Goal: Task Accomplishment & Management: Use online tool/utility

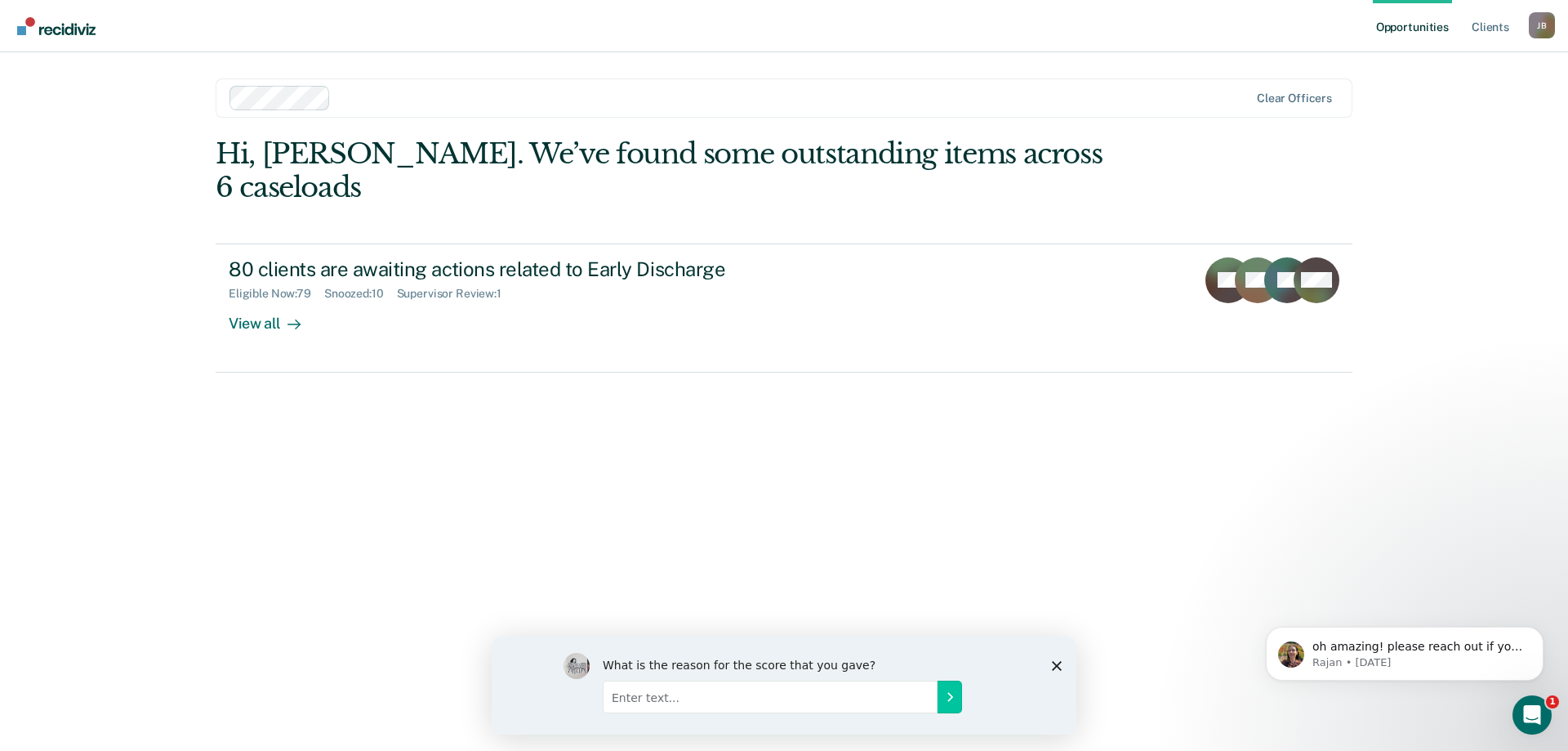
click at [300, 94] on div at bounding box center [740, 97] width 1021 height 24
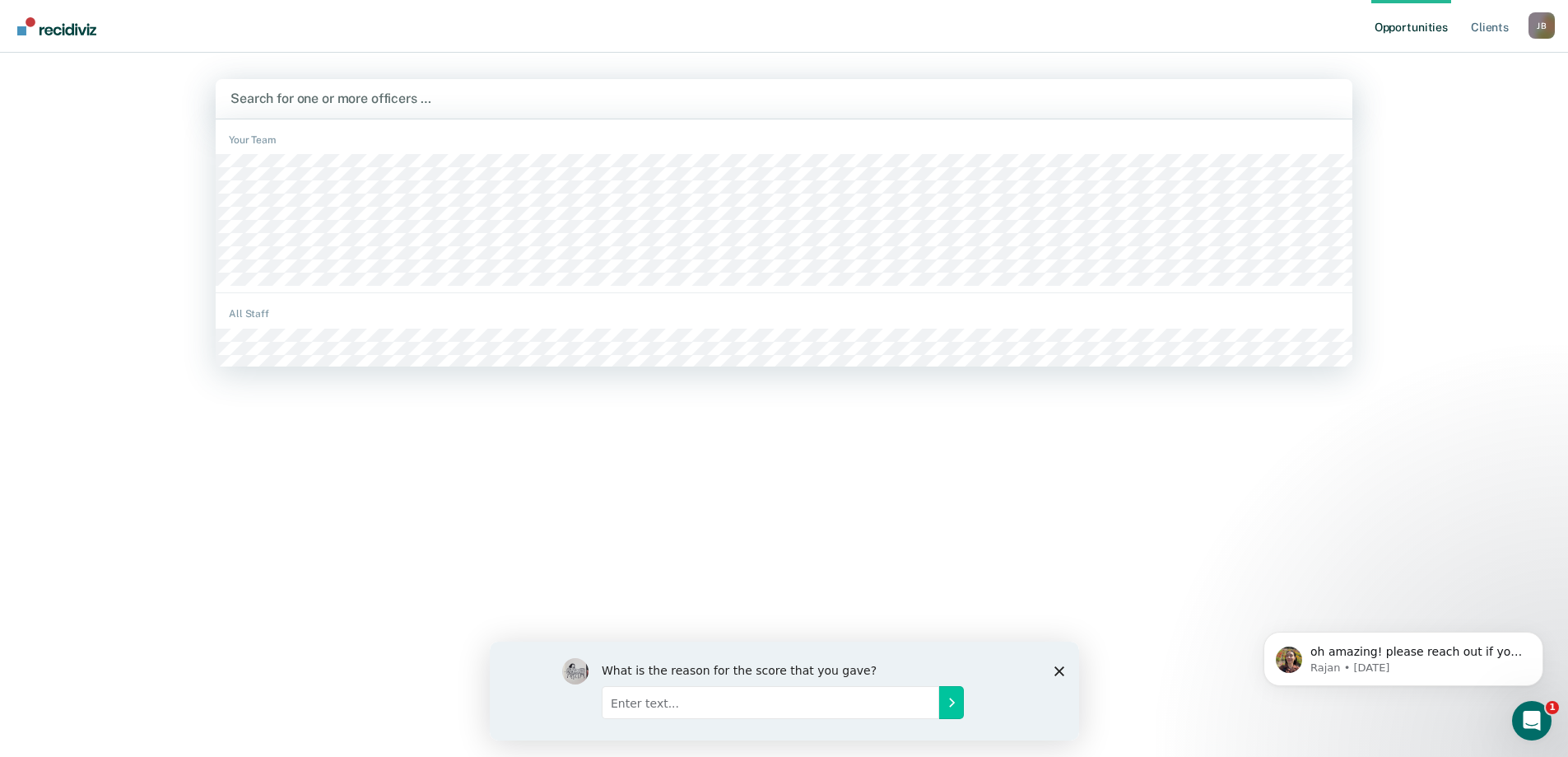
click at [398, 96] on div at bounding box center [784, 98] width 1107 height 19
type input "r"
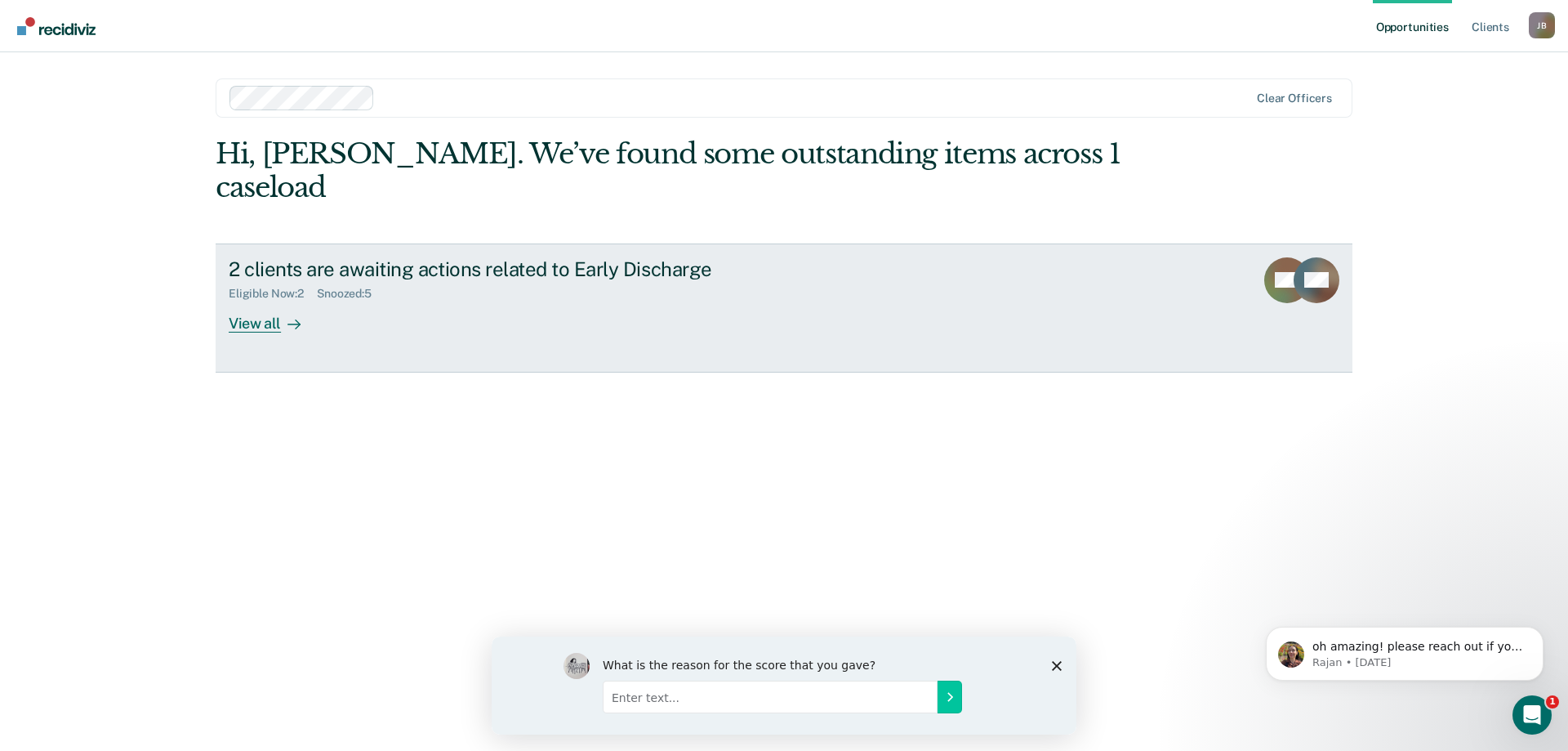
click at [254, 301] on div "View all" at bounding box center [275, 316] width 92 height 31
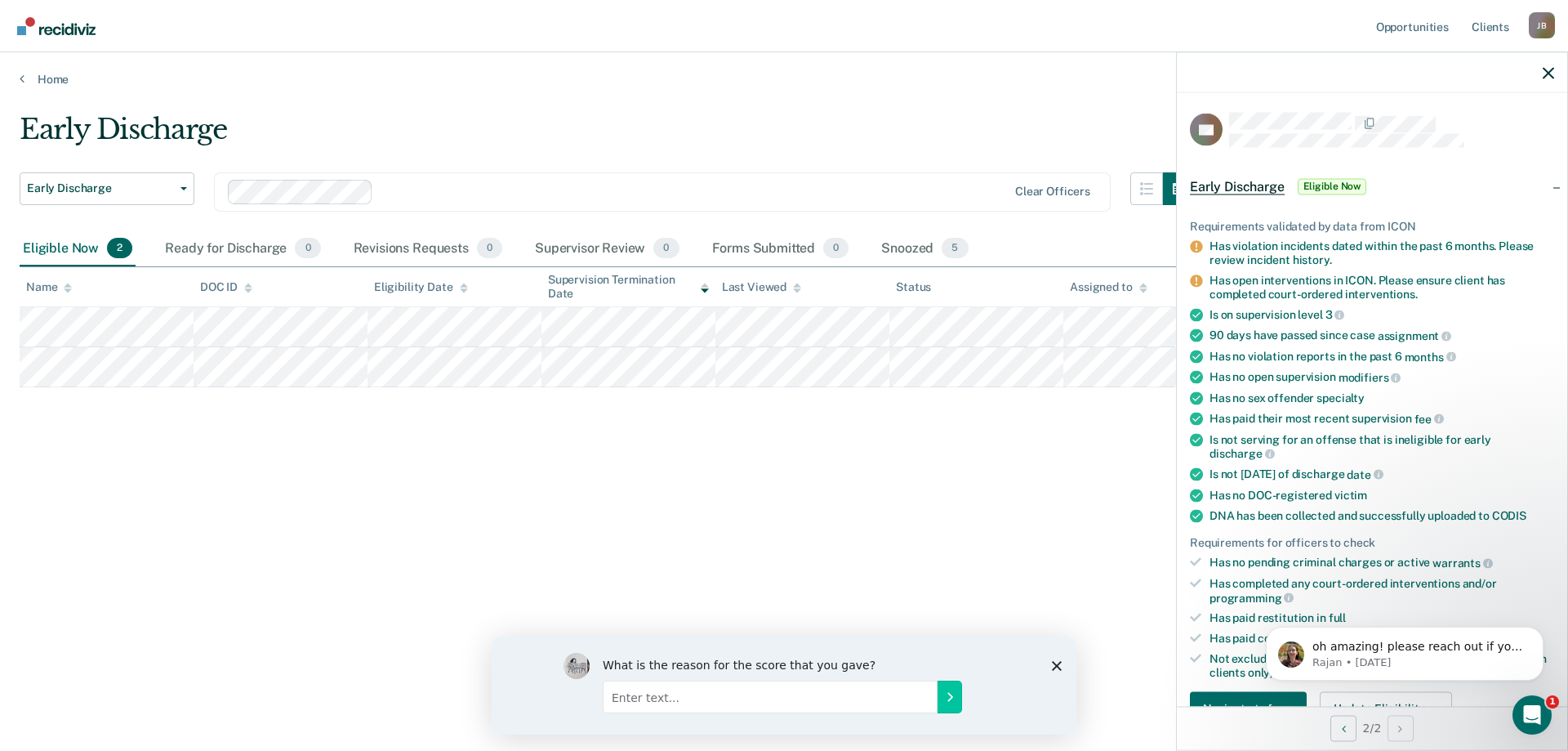
click at [930, 535] on div "Early Discharge Early Discharge Early Discharge Clear officers Eligible Now 2 R…" at bounding box center [784, 370] width 1528 height 516
click at [706, 464] on div "Early Discharge Early Discharge Early Discharge Clear officers Eligible Now 2 R…" at bounding box center [784, 370] width 1528 height 516
click at [1551, 74] on icon "button" at bounding box center [1548, 73] width 12 height 12
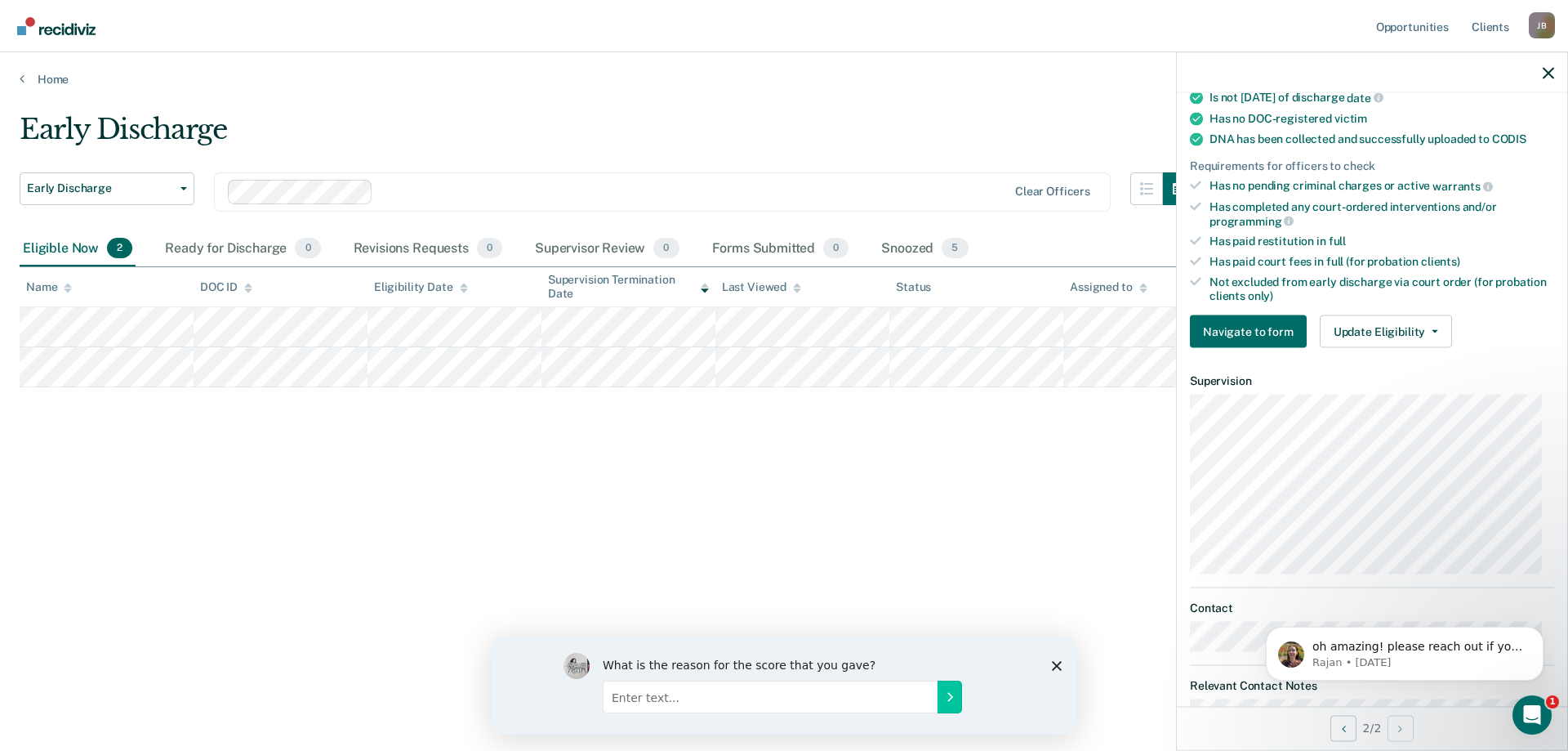
scroll to position [409, 0]
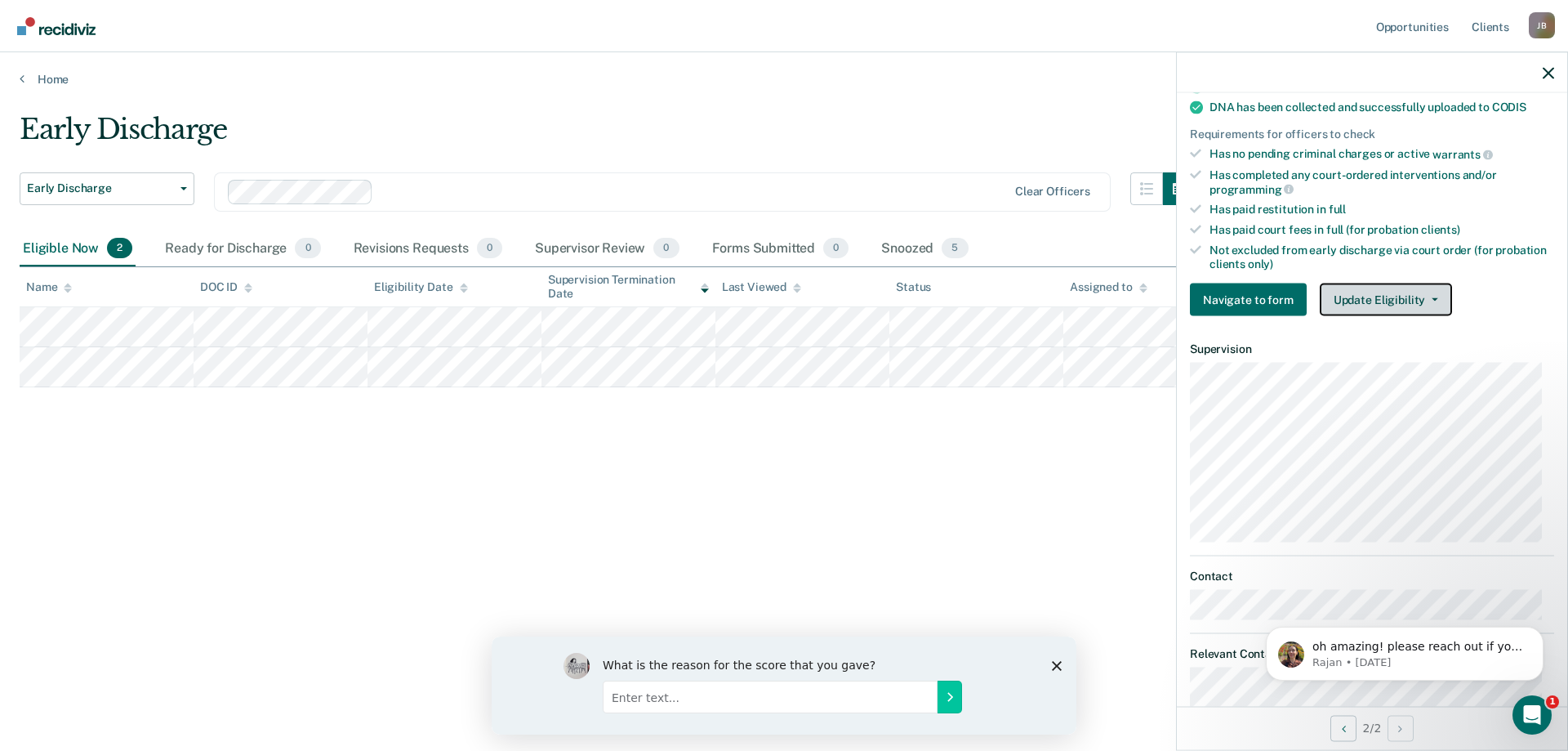
click at [1425, 298] on span "button" at bounding box center [1431, 300] width 13 height 4
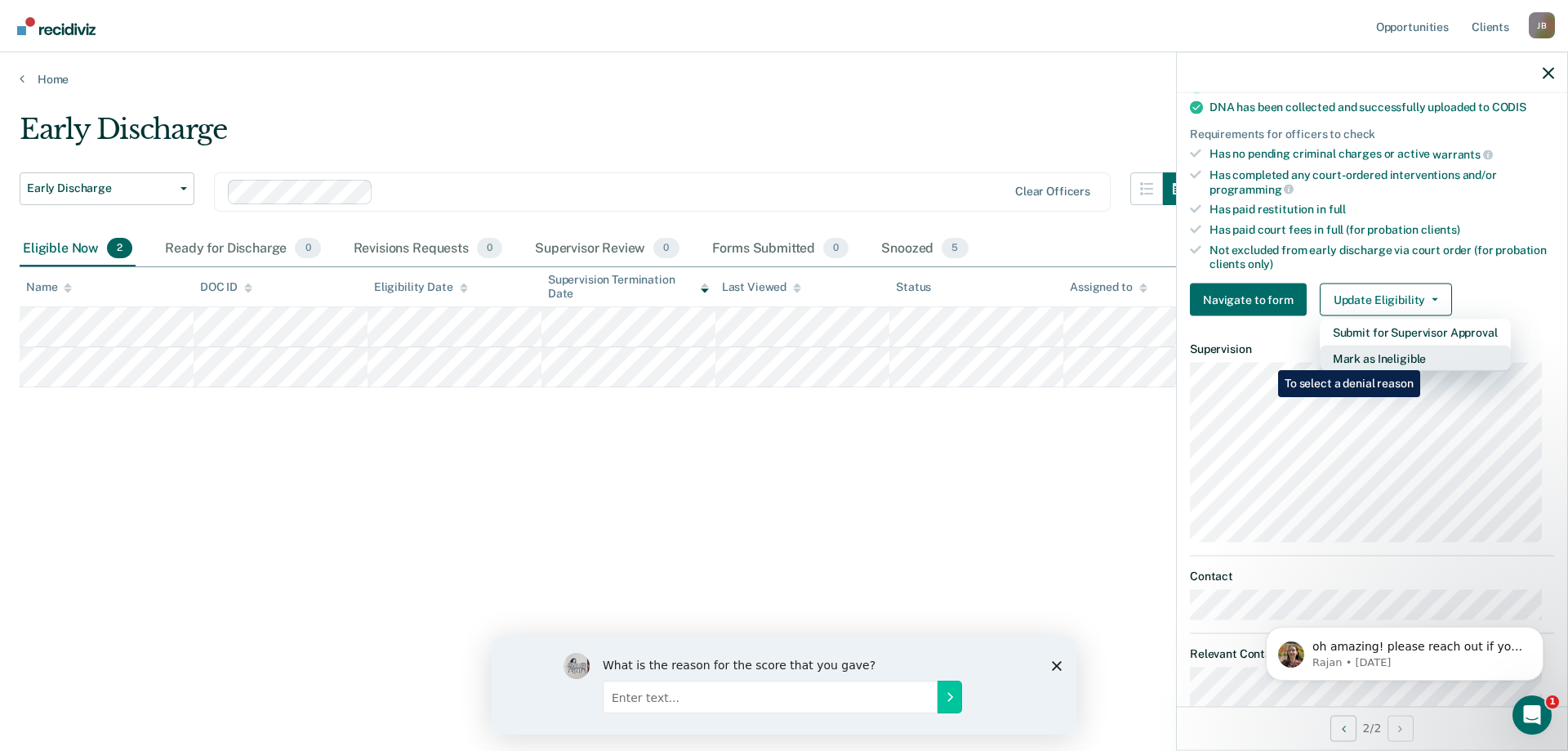
click at [1423, 358] on button "Mark as Ineligible" at bounding box center [1414, 358] width 191 height 26
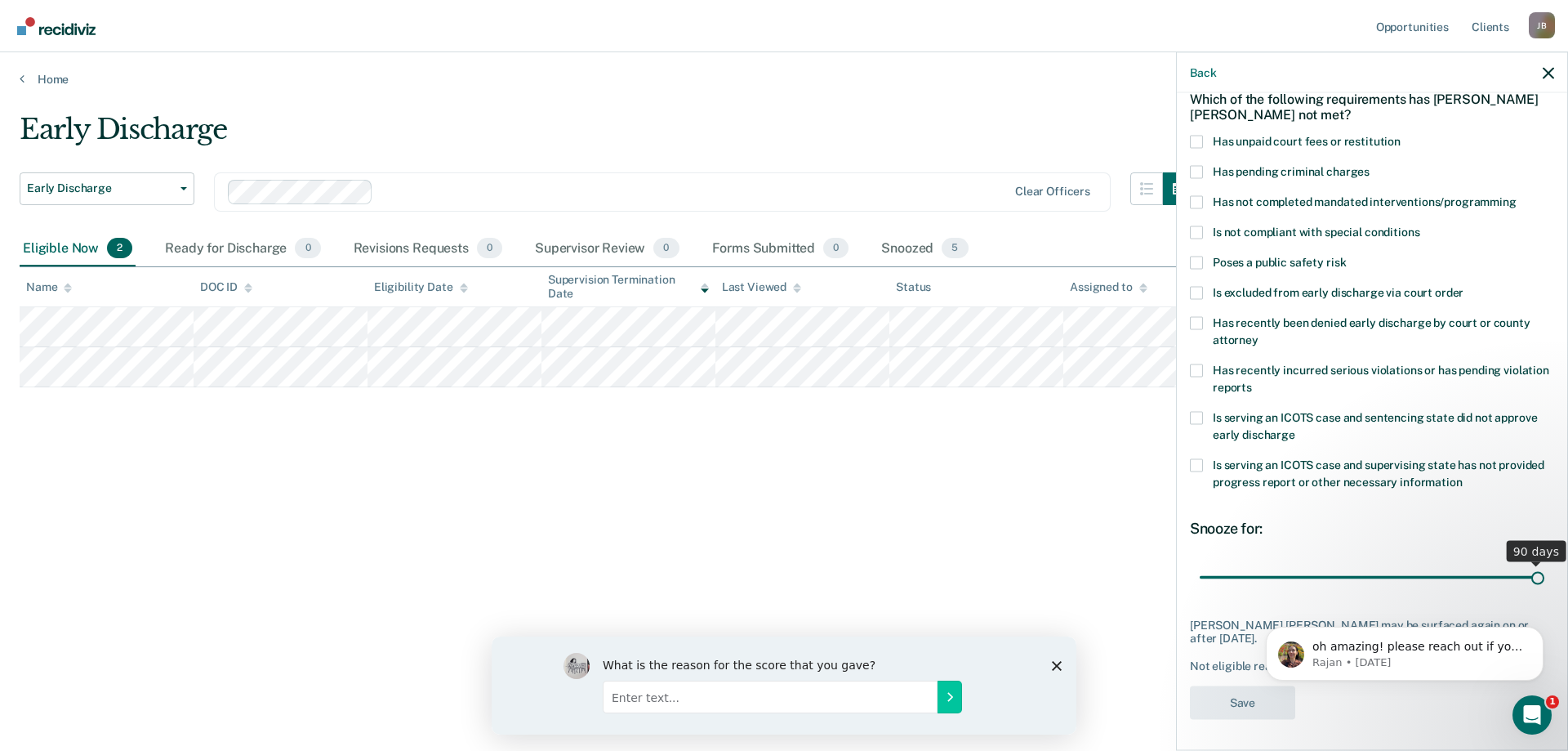
drag, startPoint x: 1313, startPoint y: 572, endPoint x: 1539, endPoint y: 564, distance: 226.1
type input "90"
click at [1539, 564] on input "range" at bounding box center [1372, 578] width 345 height 29
click at [1202, 263] on label "Poses a public safety risk" at bounding box center [1372, 264] width 365 height 17
click at [1346, 256] on input "Poses a public safety risk" at bounding box center [1346, 256] width 0 height 0
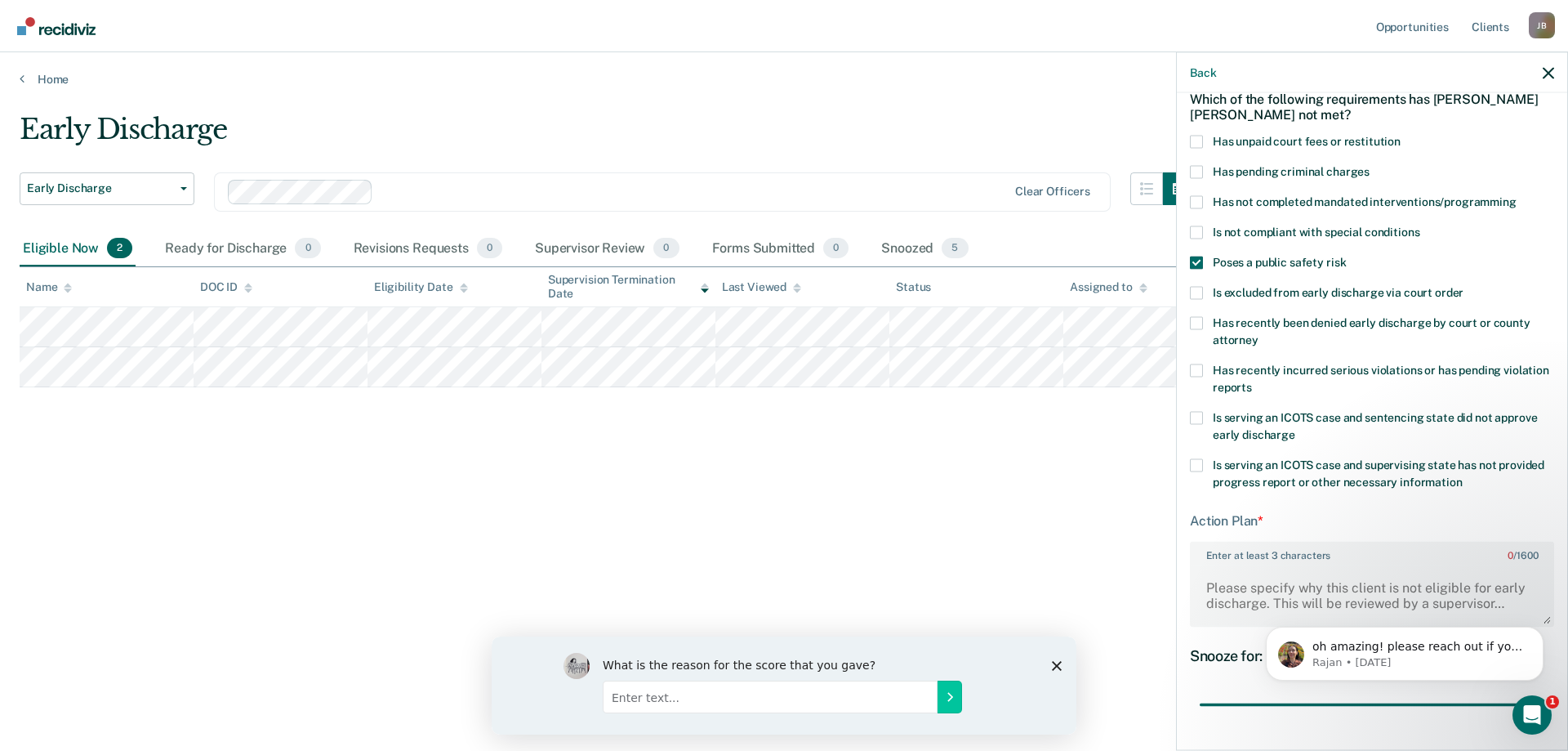
click at [1243, 681] on div "Snooze for: 90 days" at bounding box center [1372, 682] width 365 height 73
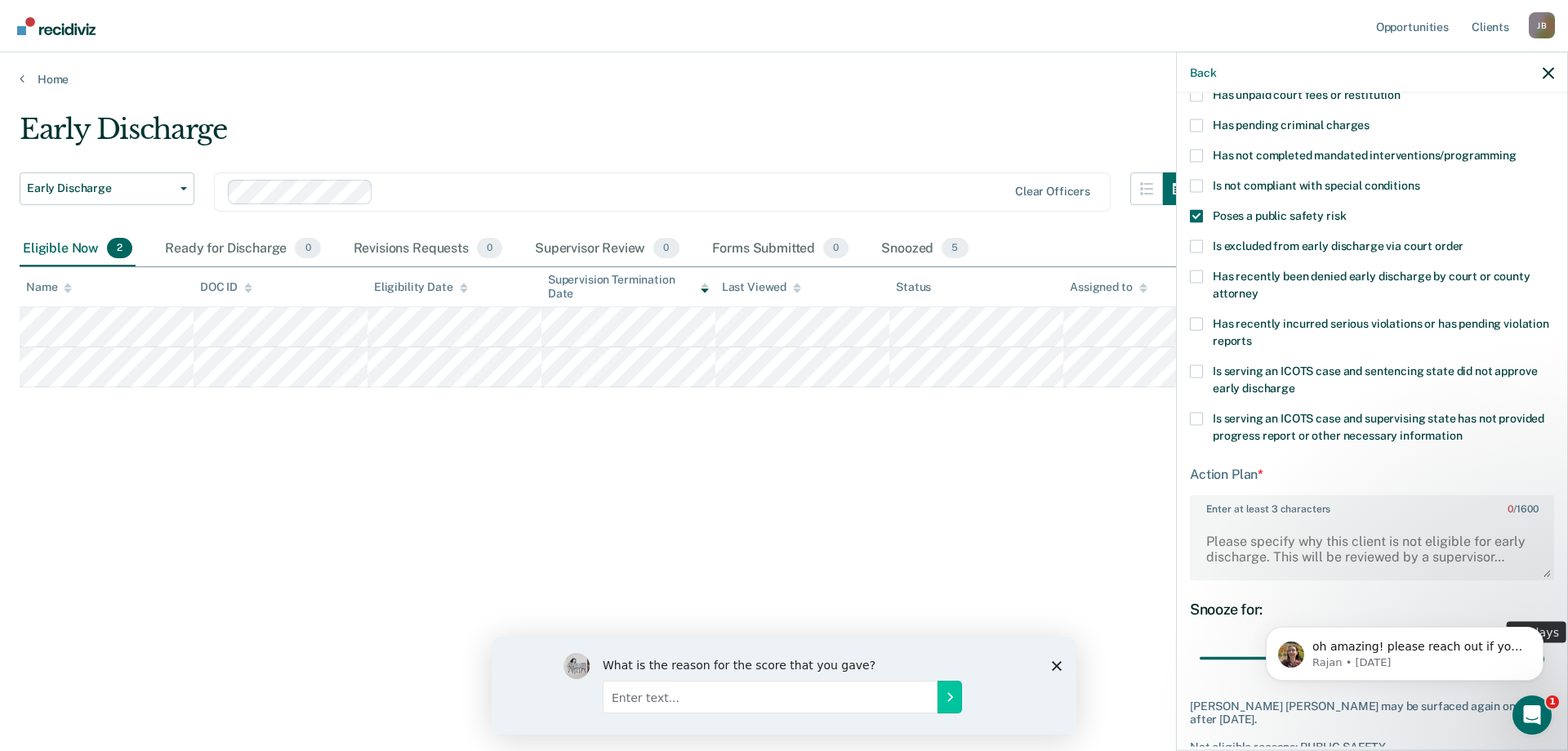
scroll to position [210, 0]
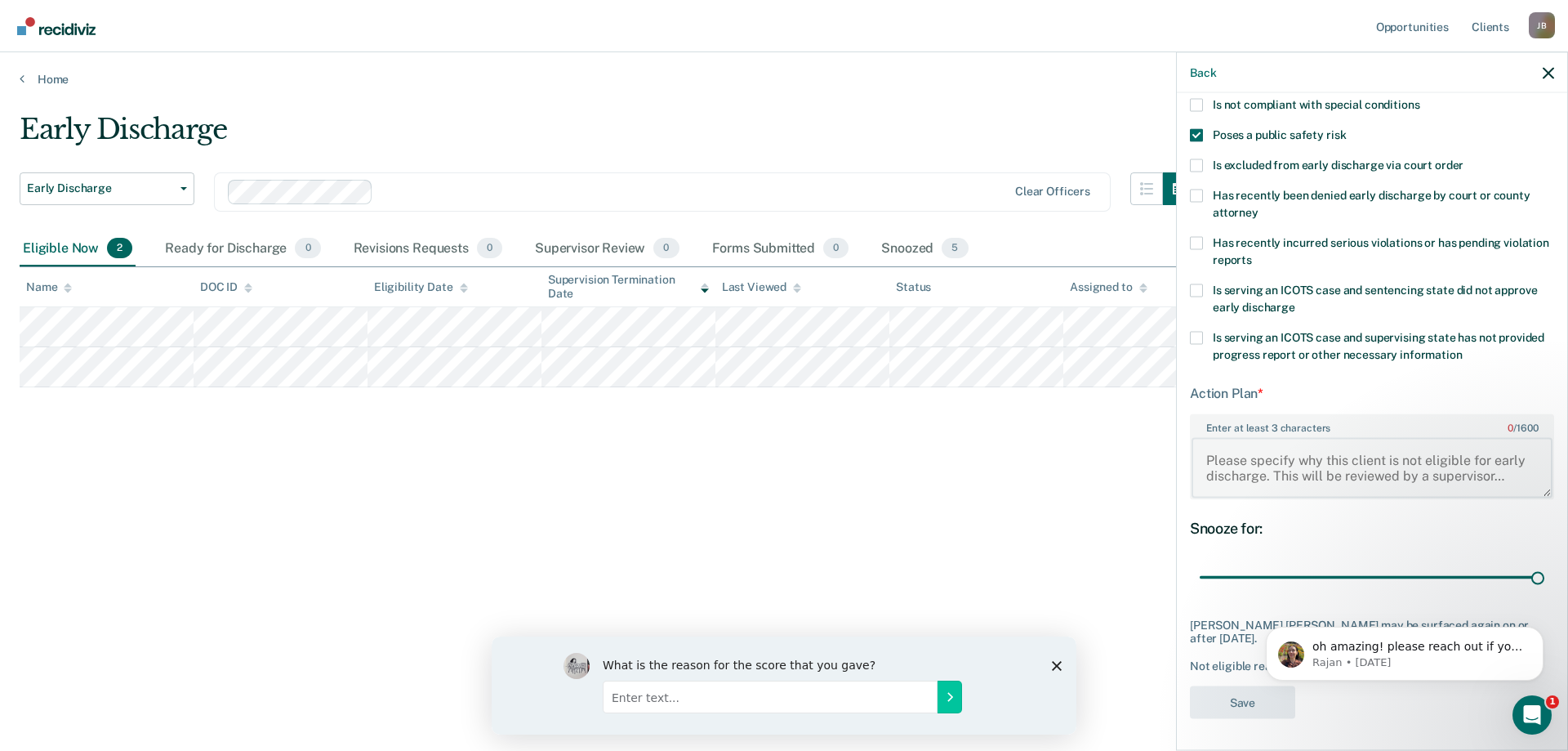
click at [1255, 464] on textarea "Enter at least 3 characters 0 / 1600" at bounding box center [1372, 466] width 361 height 60
type textarea "a"
type textarea "Assaulted a peace officer"
click at [1221, 693] on button "Save" at bounding box center [1242, 702] width 105 height 33
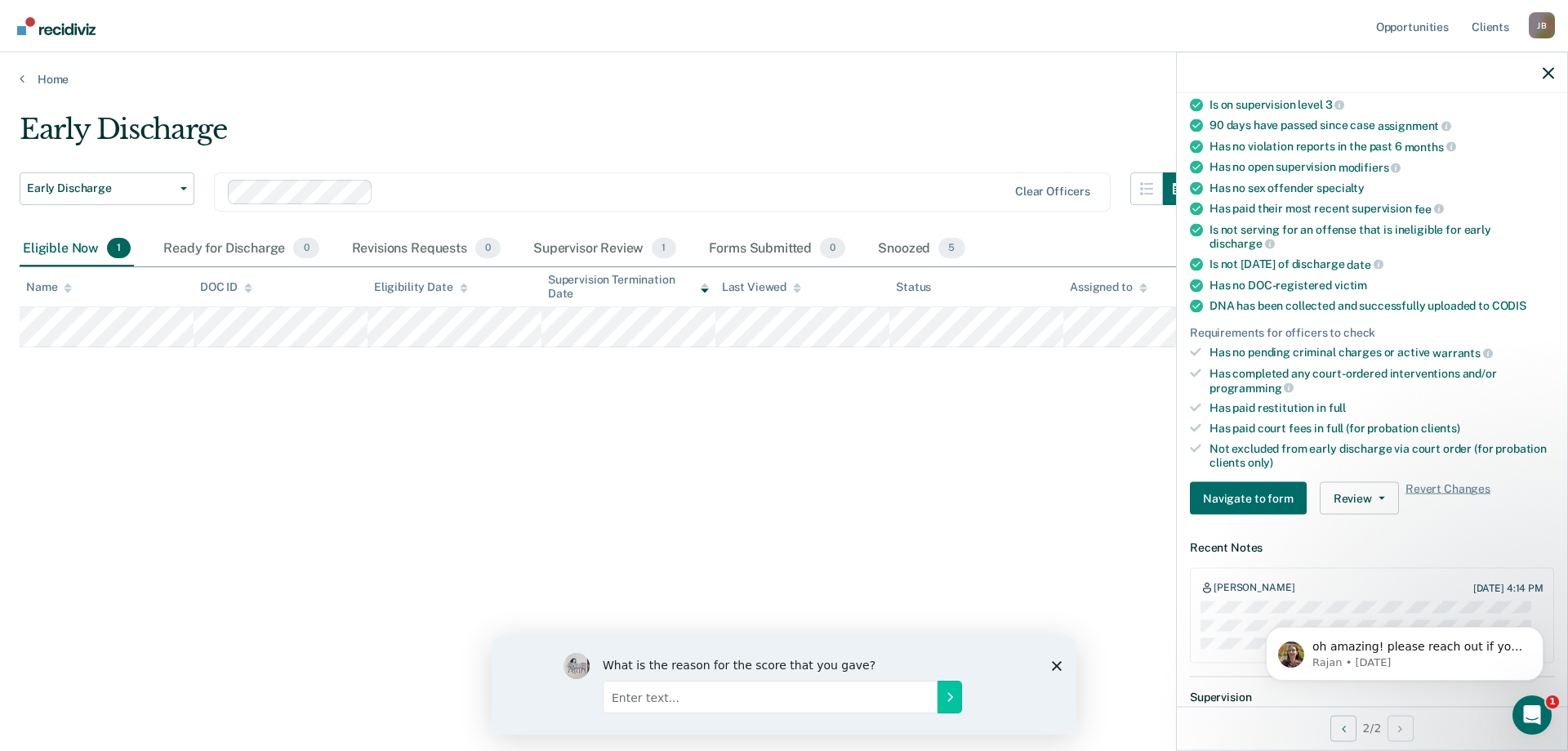
click at [1555, 68] on div at bounding box center [1371, 72] width 391 height 40
click at [863, 118] on div "Early Discharge" at bounding box center [607, 136] width 1176 height 47
click at [1550, 72] on icon "button" at bounding box center [1548, 73] width 12 height 12
